Goal: Transaction & Acquisition: Purchase product/service

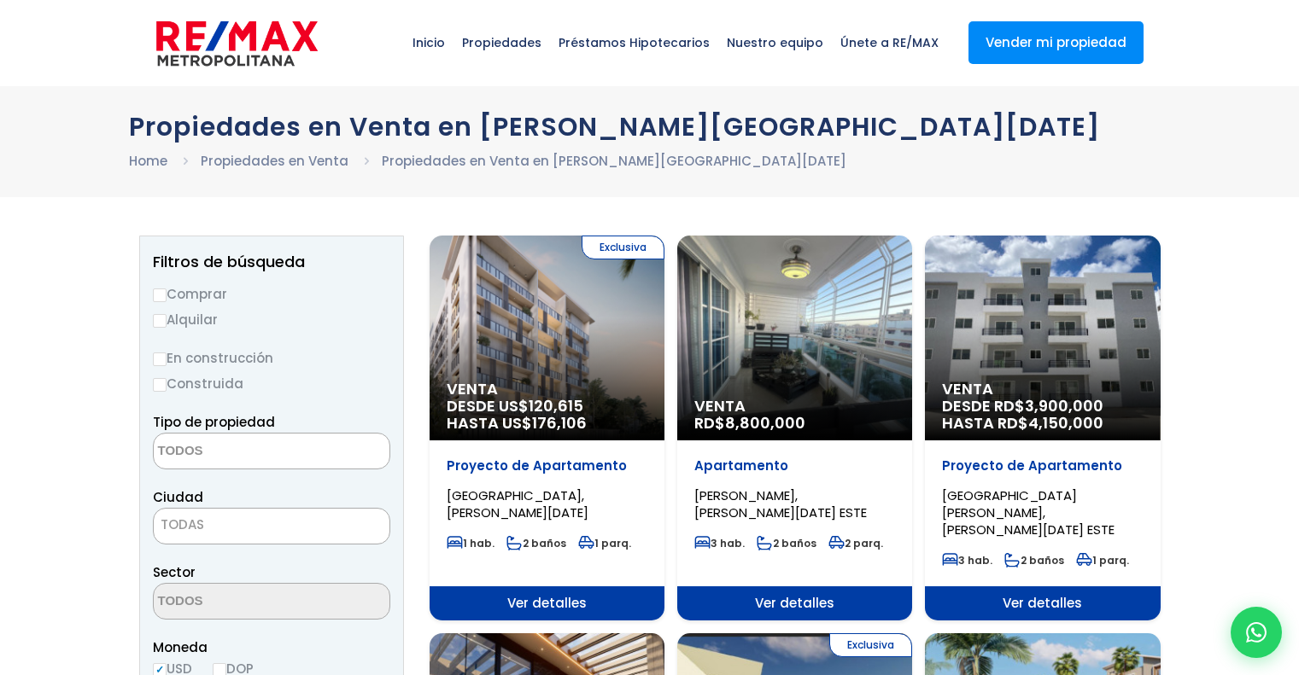
select select
click at [664, 377] on div "Venta DESDE RD$ 3,900,000 HASTA RD$ 4,150,000" at bounding box center [546, 338] width 235 height 205
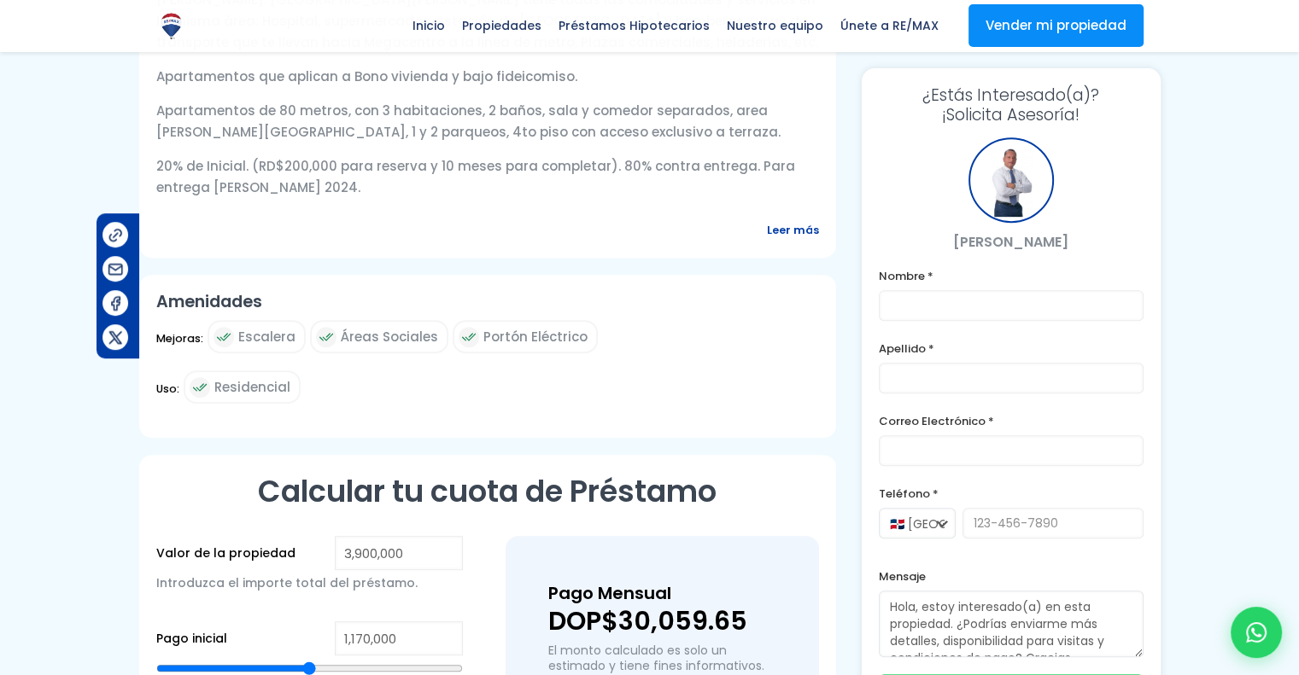
scroll to position [747, 0]
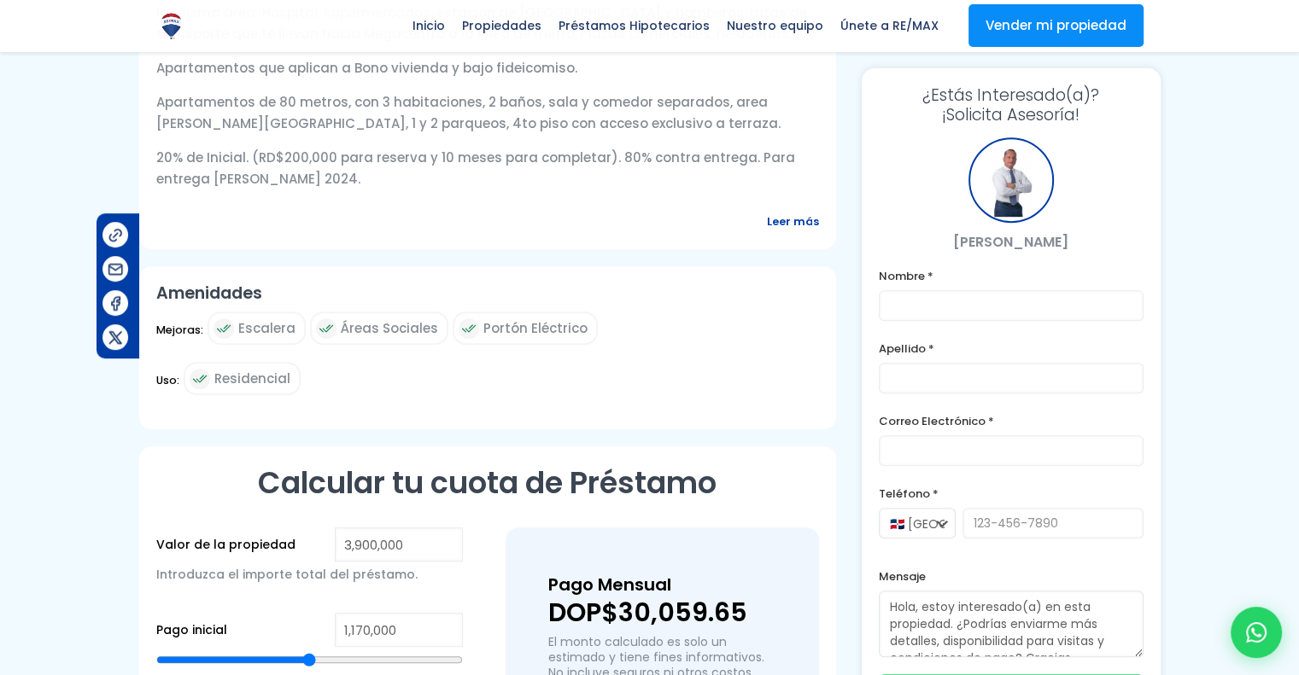
drag, startPoint x: 1311, startPoint y: 53, endPoint x: 1311, endPoint y: 279, distance: 226.3
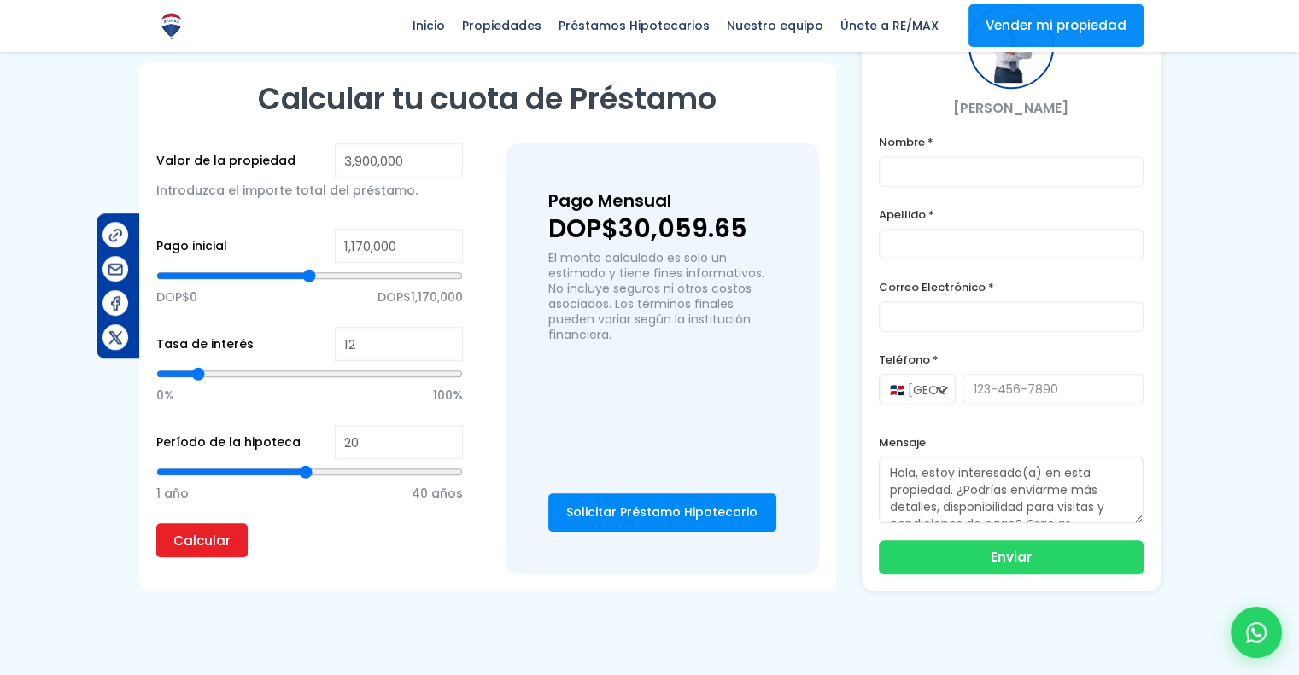
scroll to position [1129, 0]
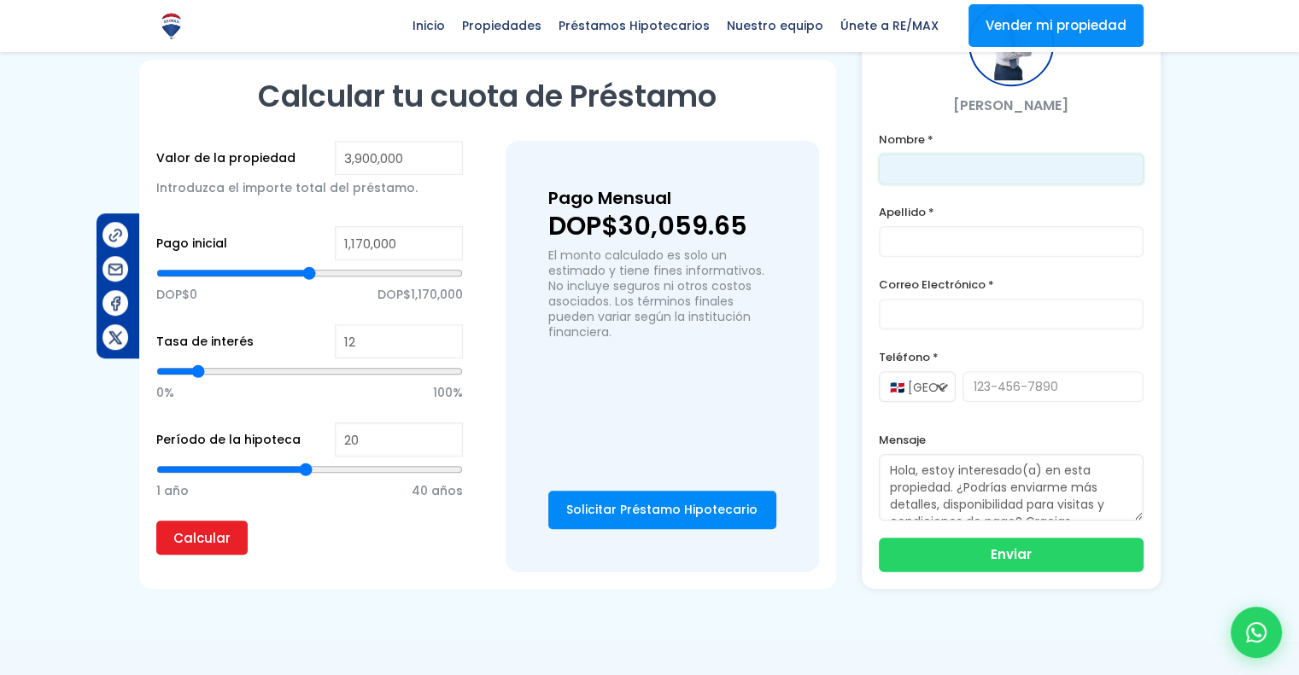
click at [939, 184] on input "text" at bounding box center [1011, 169] width 265 height 31
type input "juana"
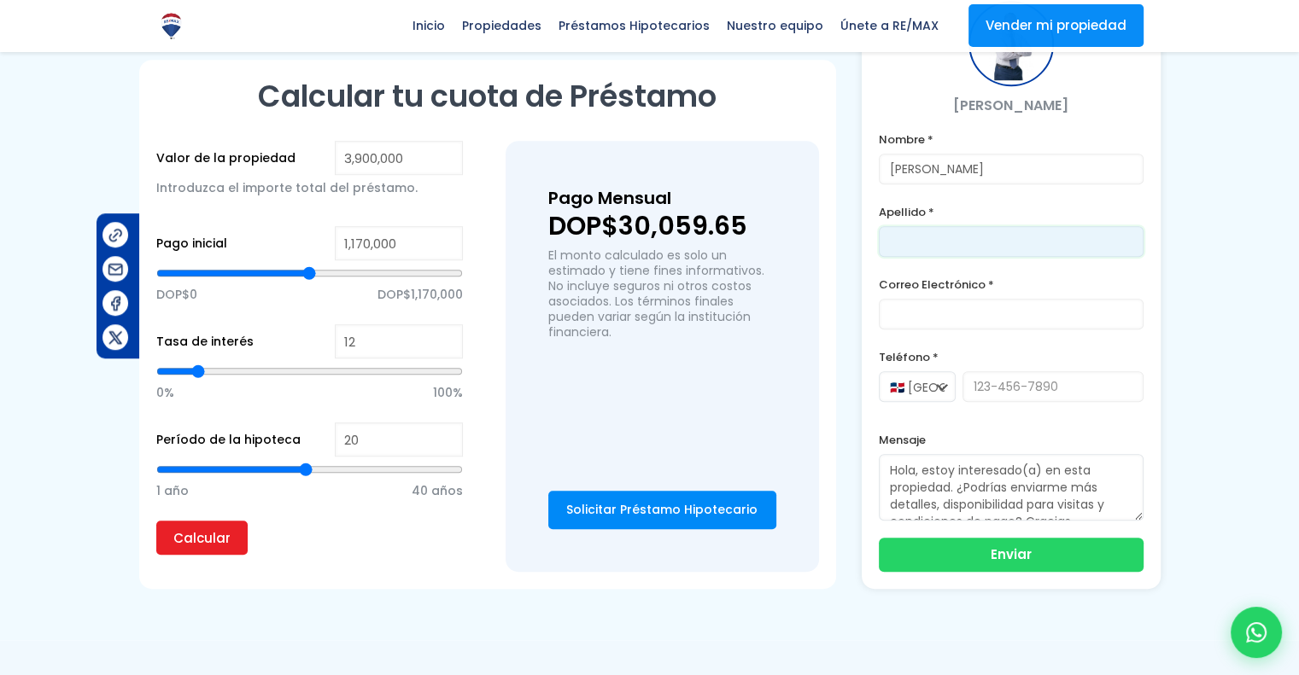
click at [895, 257] on input "text" at bounding box center [1011, 241] width 265 height 31
type input "fonerin"
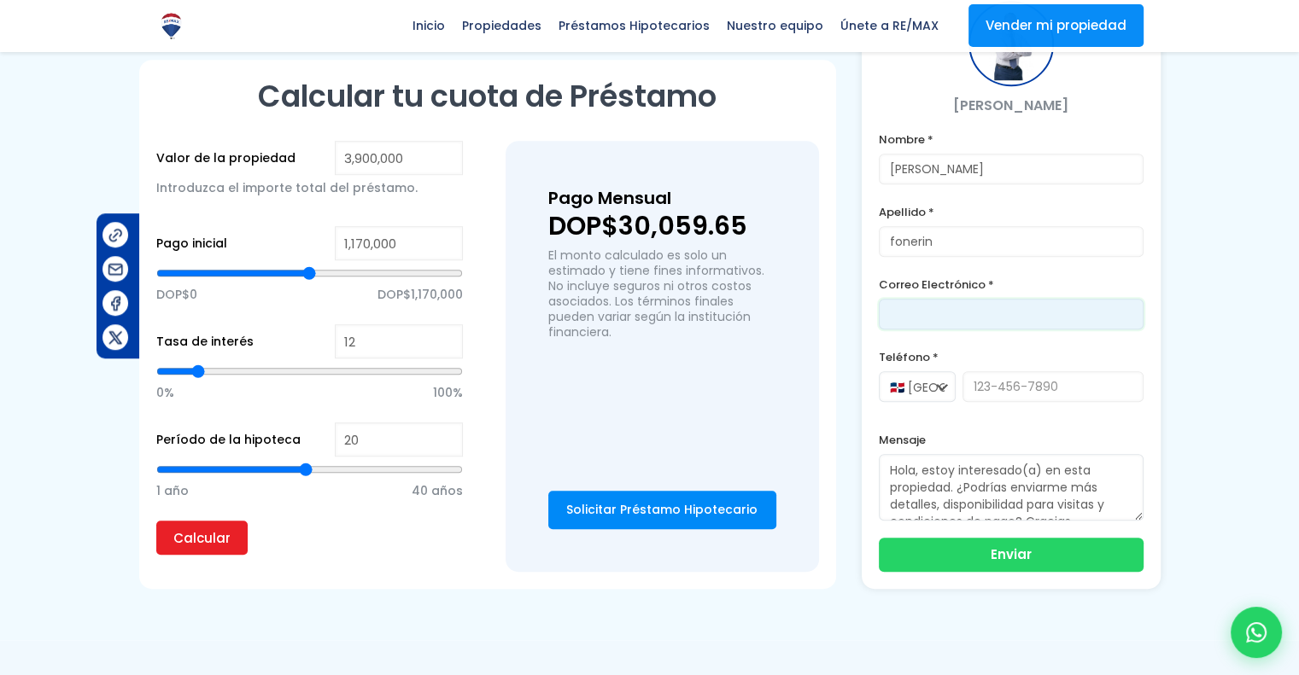
click at [930, 313] on input "email" at bounding box center [1011, 314] width 265 height 31
type input "fonerinj8@gtmail.com"
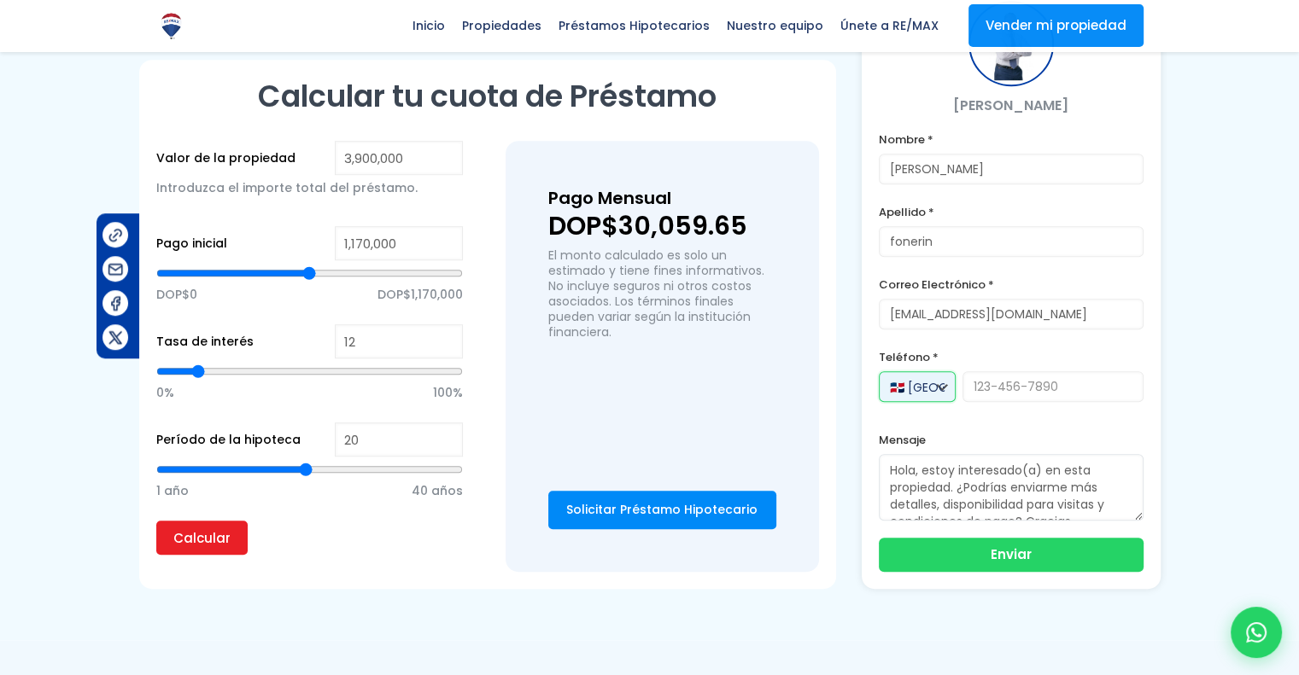
click at [939, 402] on select "🇩🇴 República Dominicana +1 🇺🇸 Estados Unidos +1 🇪🇸 España +34" at bounding box center [917, 386] width 77 height 31
click at [974, 388] on input "tel" at bounding box center [1052, 386] width 181 height 31
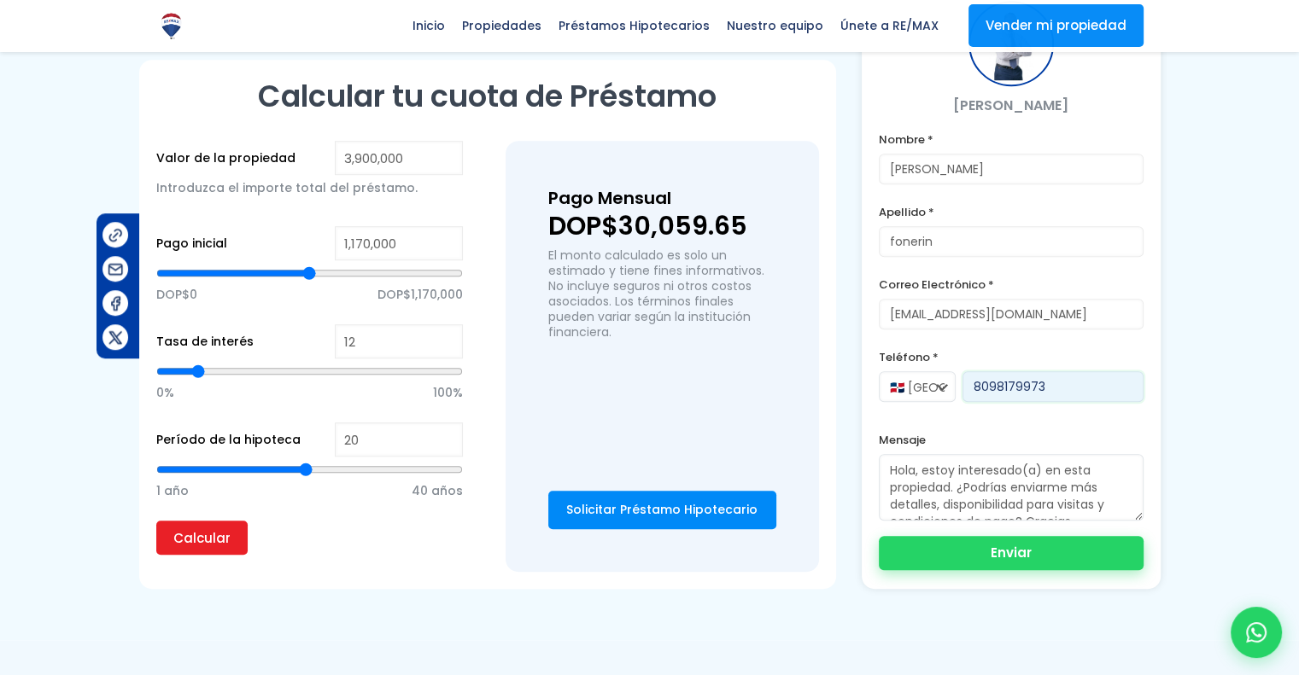
type input "8098179973"
click at [1027, 563] on button "Enviar" at bounding box center [1011, 553] width 265 height 34
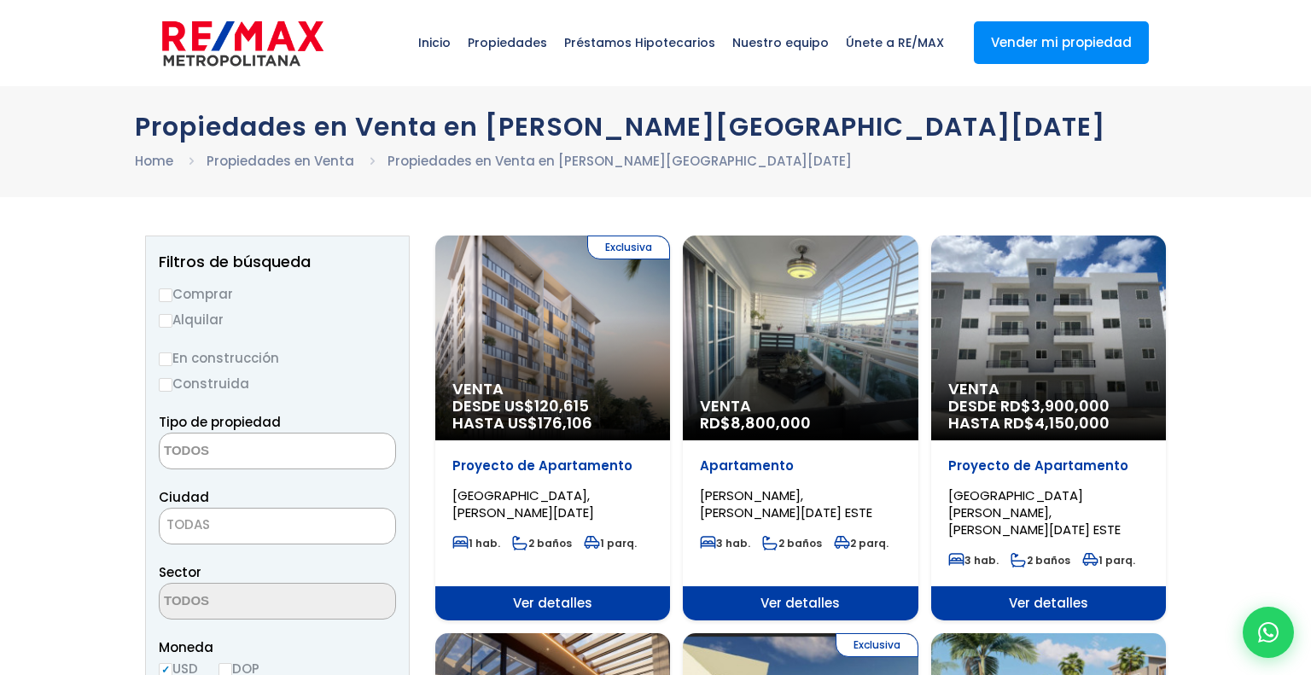
select select
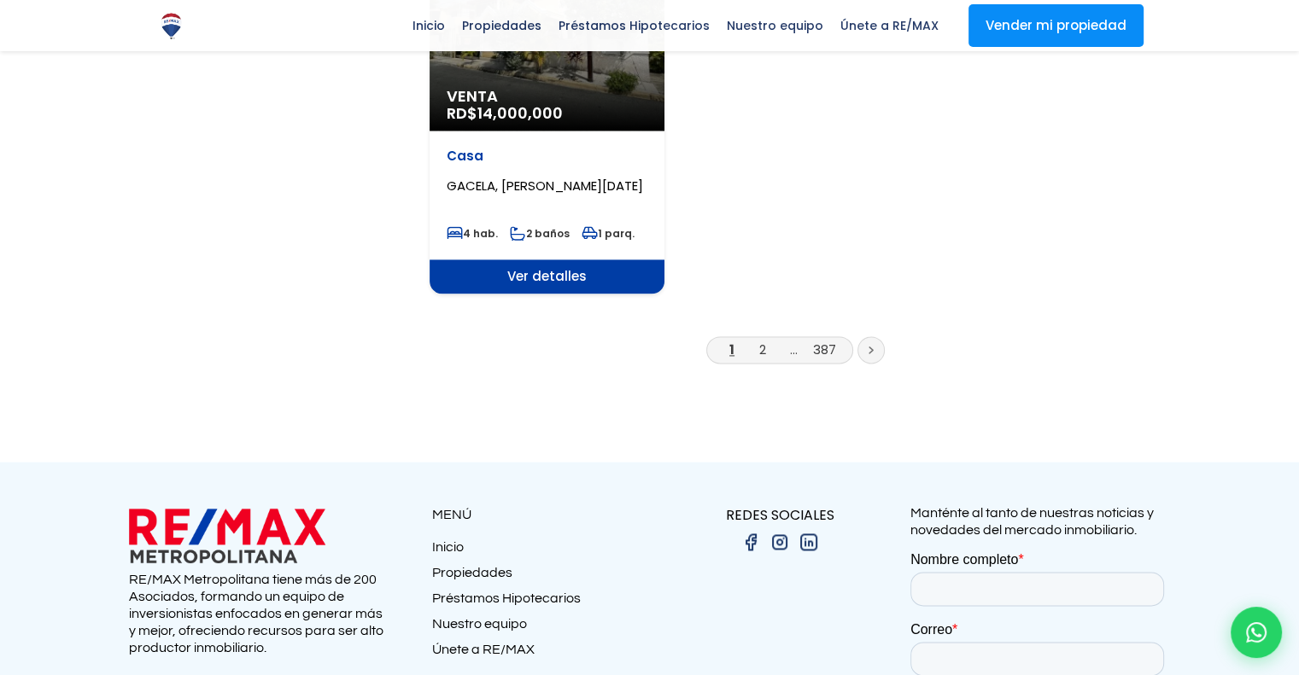
scroll to position [1432, 0]
